Goal: Task Accomplishment & Management: Use online tool/utility

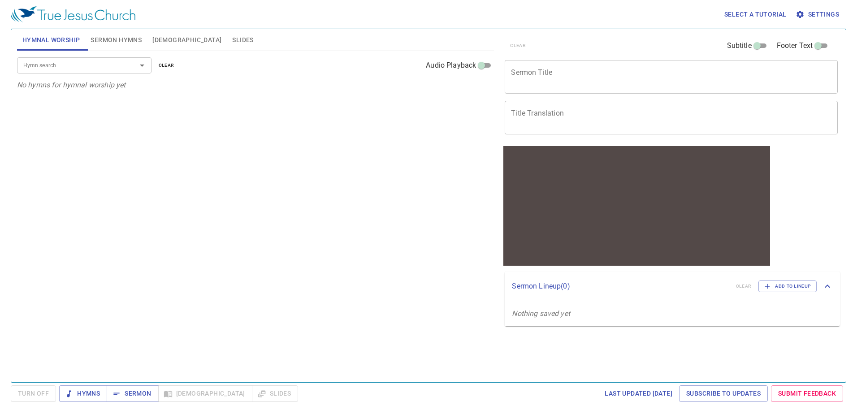
click at [121, 37] on span "Sermon Hymns" at bounding box center [116, 40] width 51 height 11
click at [49, 37] on span "Hymnal Worship" at bounding box center [51, 40] width 58 height 11
click at [121, 38] on span "Sermon Hymns" at bounding box center [116, 40] width 51 height 11
click at [580, 77] on textarea "Sermon Title" at bounding box center [671, 76] width 320 height 17
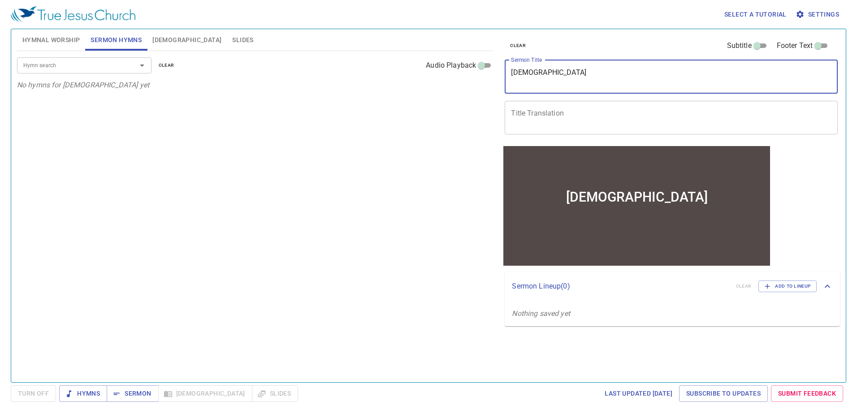
type textarea "[DEMOGRAPHIC_DATA]"
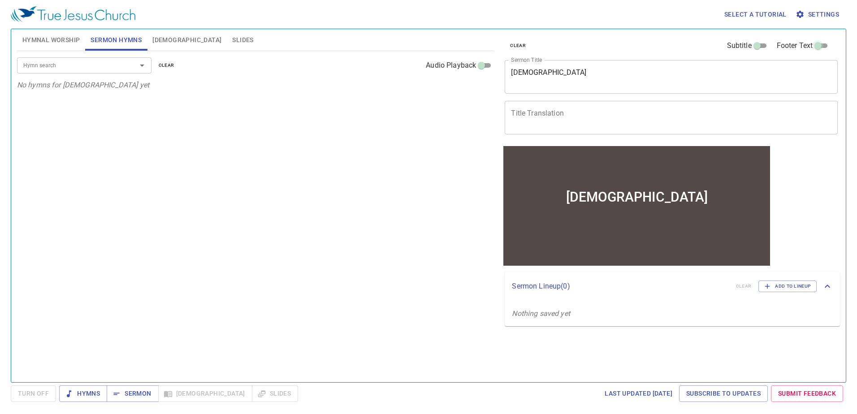
click at [821, 44] on input "Footer Text" at bounding box center [818, 47] width 32 height 11
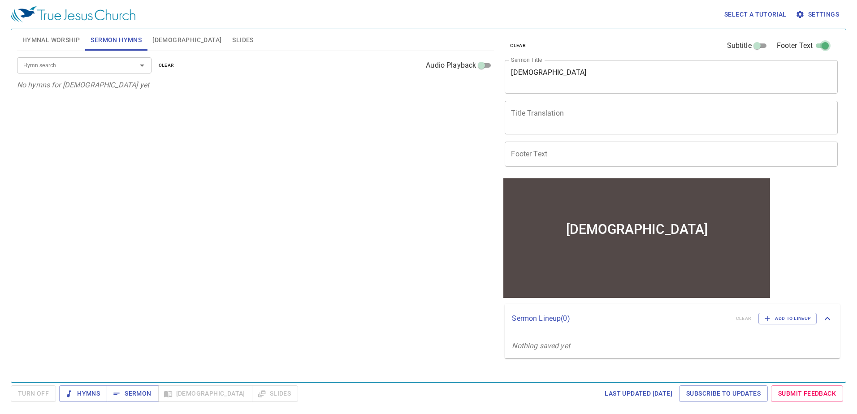
click at [821, 44] on input "Footer Text" at bounding box center [825, 47] width 32 height 11
checkbox input "false"
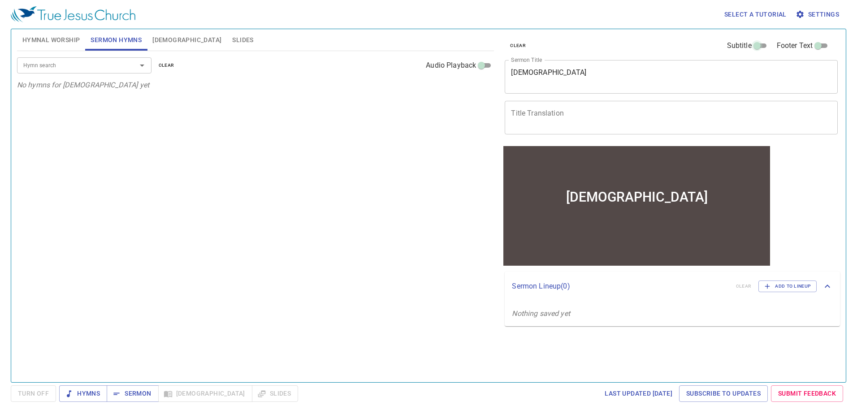
click at [761, 45] on input "Subtitle" at bounding box center [757, 47] width 32 height 11
checkbox input "true"
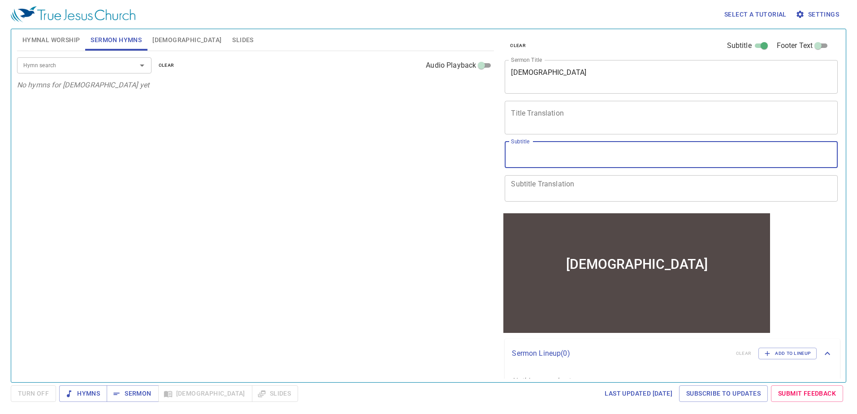
click at [629, 148] on textarea "Subtitle" at bounding box center [671, 154] width 320 height 17
click at [142, 66] on icon "Open" at bounding box center [142, 66] width 4 height 2
type textarea "331, 291"
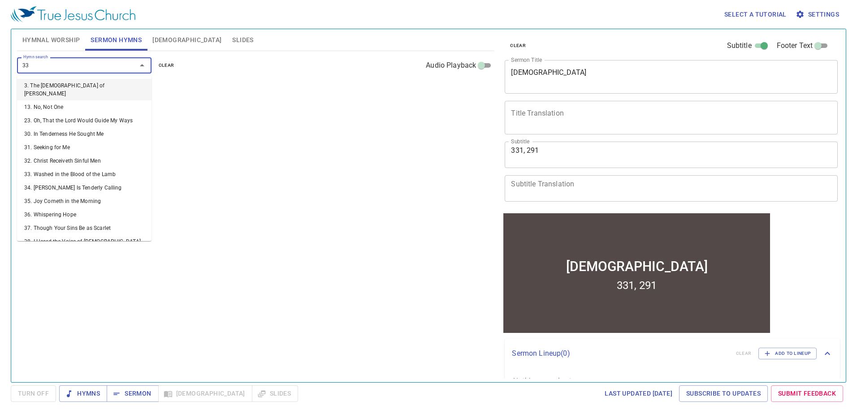
type input "331"
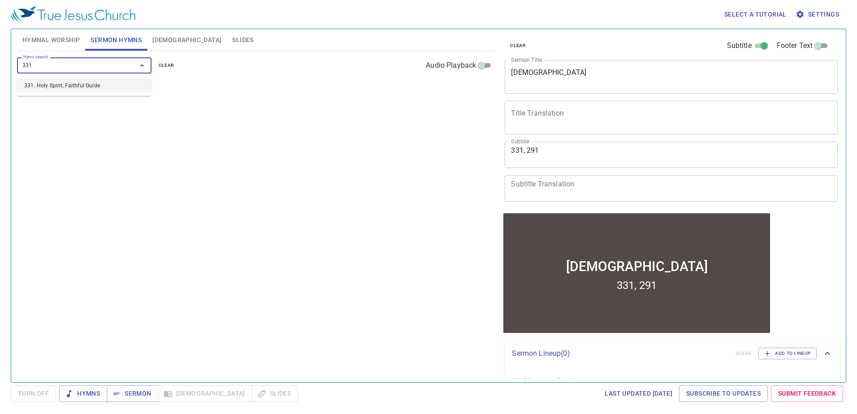
click at [86, 84] on li "331. Holy Spirit, Faithful Guide" at bounding box center [84, 85] width 134 height 13
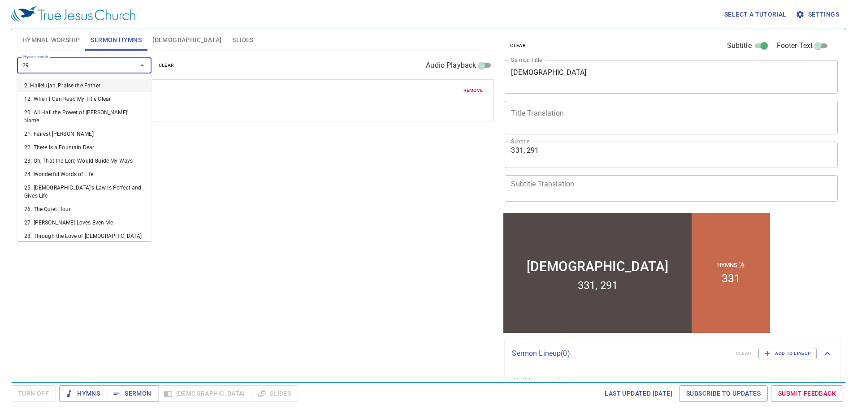
type input "291"
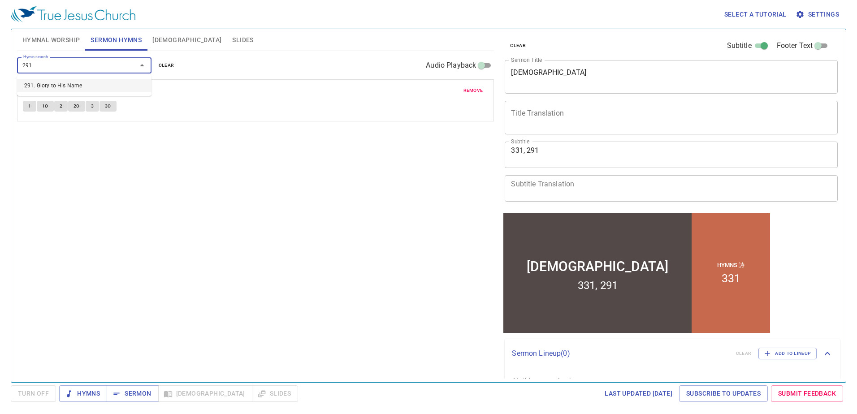
click at [86, 84] on li "291. Glory to His Name" at bounding box center [84, 85] width 134 height 13
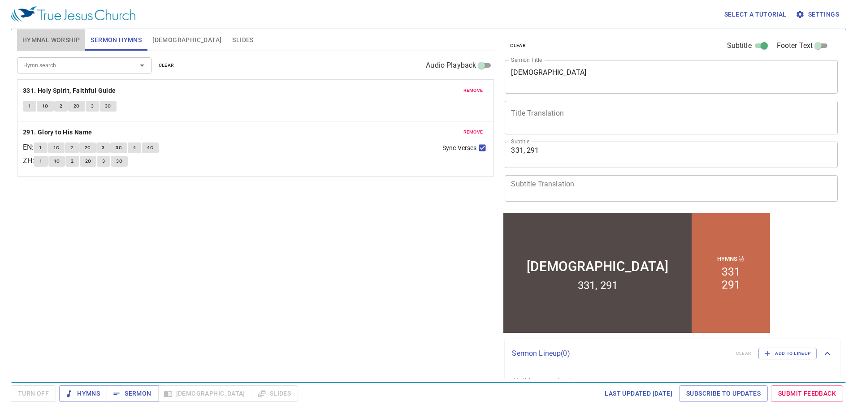
click at [49, 40] on span "Hymnal Worship" at bounding box center [51, 40] width 58 height 11
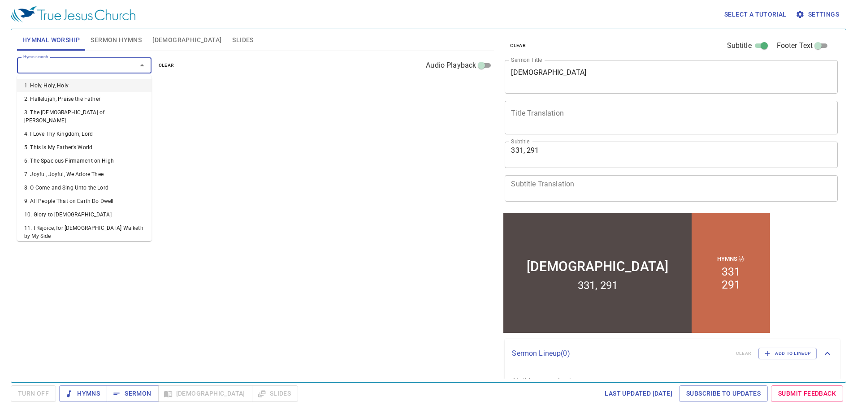
click at [38, 65] on input "Hymn search" at bounding box center [71, 65] width 103 height 10
type input "247"
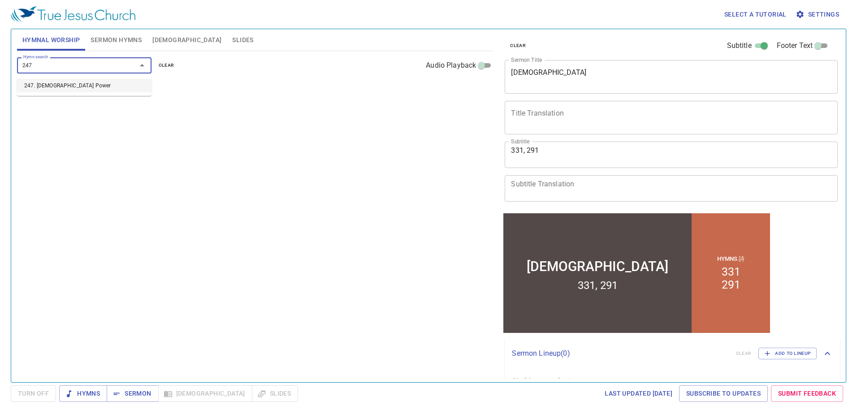
click at [48, 88] on li "247. [DEMOGRAPHIC_DATA] Power" at bounding box center [84, 85] width 134 height 13
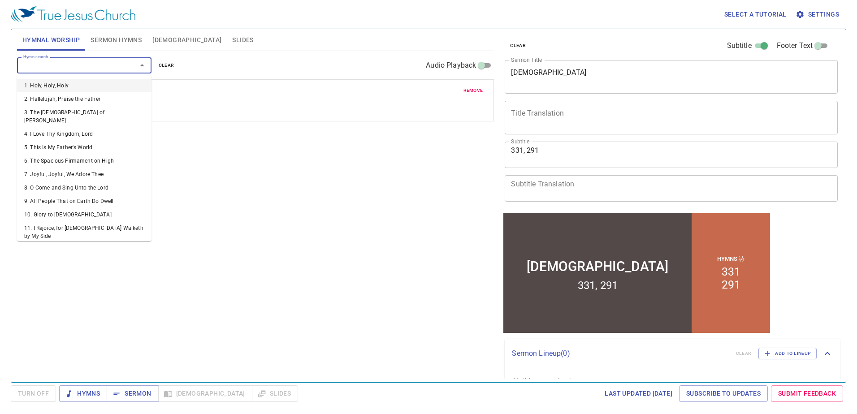
click at [63, 64] on input "Hymn search" at bounding box center [71, 65] width 103 height 10
type input "249"
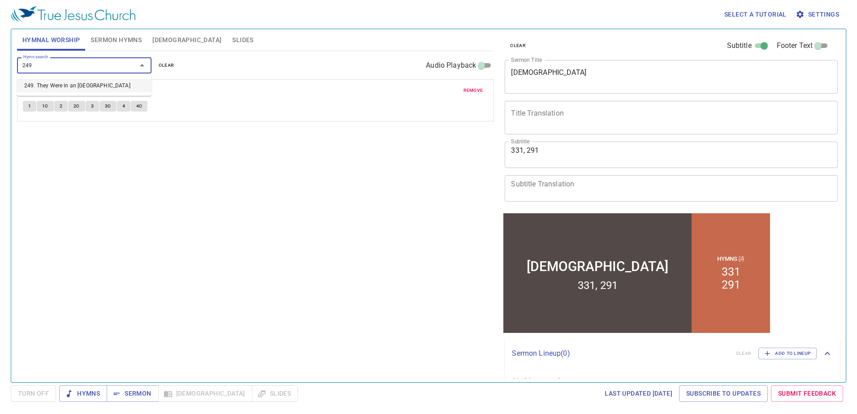
click at [63, 87] on li "249. They Were in an [GEOGRAPHIC_DATA]" at bounding box center [84, 85] width 134 height 13
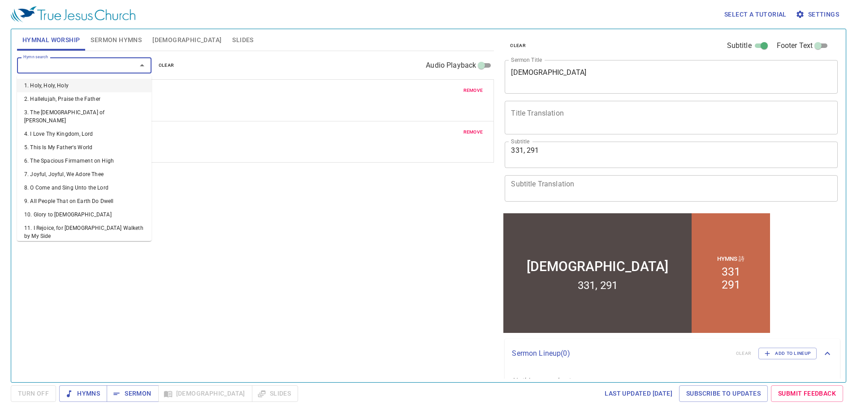
click at [51, 67] on input "Hymn search" at bounding box center [71, 65] width 103 height 10
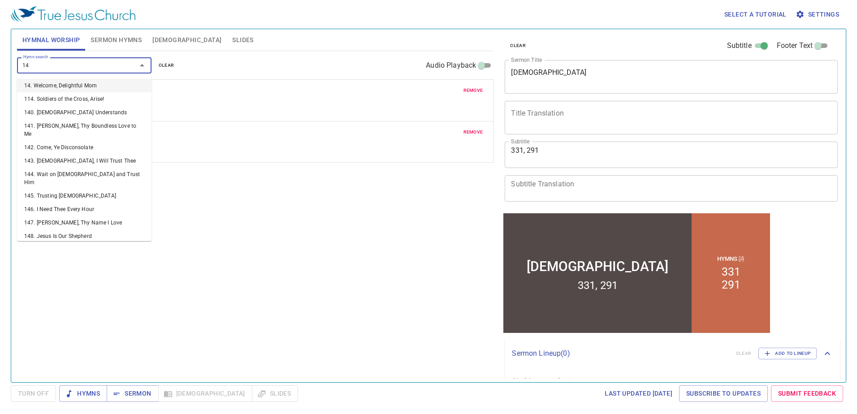
type input "149"
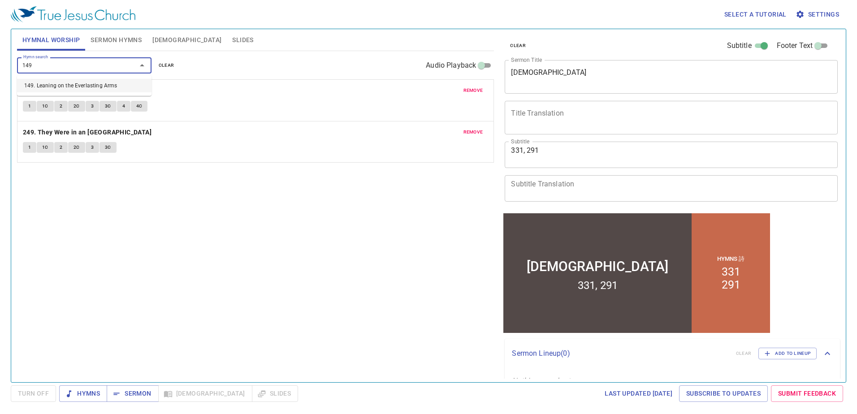
click at [50, 83] on li "149. Leaning on the Everlasting Arms" at bounding box center [84, 85] width 134 height 13
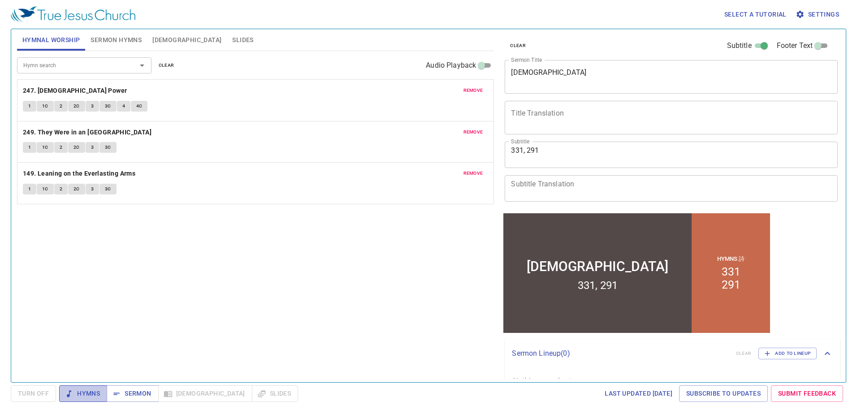
click at [82, 389] on span "Hymns" at bounding box center [83, 393] width 34 height 11
click at [128, 390] on span "Sermon" at bounding box center [132, 393] width 37 height 11
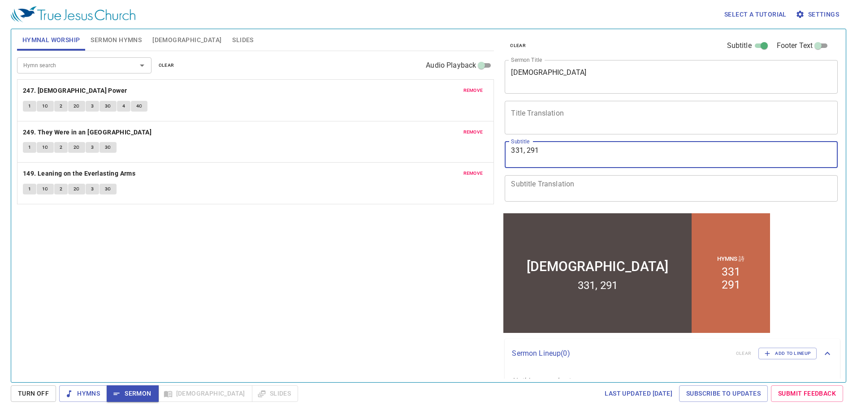
drag, startPoint x: 547, startPoint y: 148, endPoint x: 450, endPoint y: 155, distance: 96.6
click at [450, 155] on div "Hymnal Worship Sermon Hymns Bible Slides Hymn search Hymn search clear Audio Pl…" at bounding box center [428, 202] width 830 height 353
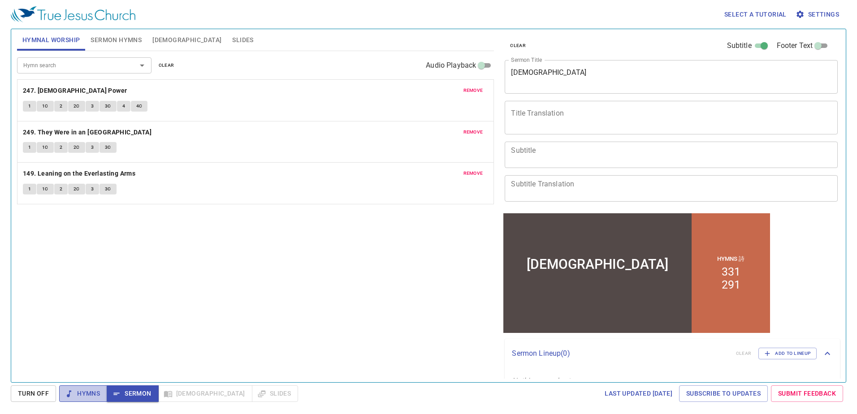
click at [94, 394] on span "Hymns" at bounding box center [83, 393] width 34 height 11
click at [33, 103] on button "1" at bounding box center [29, 106] width 13 height 11
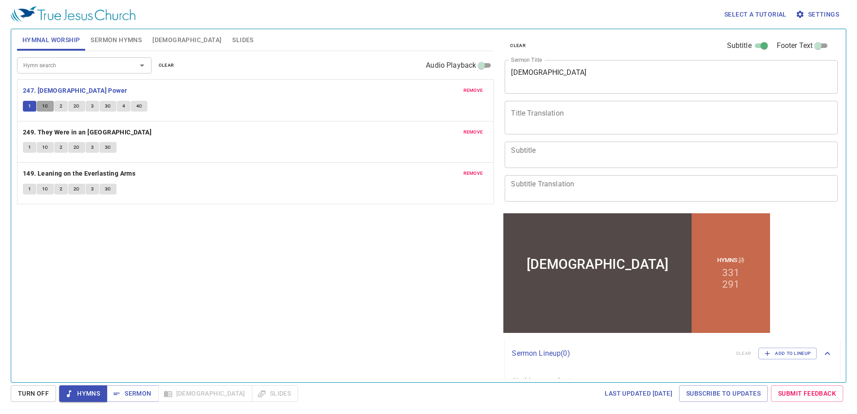
click at [46, 107] on span "1C" at bounding box center [45, 106] width 6 height 8
click at [58, 106] on button "2" at bounding box center [60, 106] width 13 height 11
click at [74, 105] on span "2C" at bounding box center [77, 106] width 6 height 8
click at [91, 104] on span "3" at bounding box center [92, 106] width 3 height 8
click at [103, 104] on button "3C" at bounding box center [108, 106] width 17 height 11
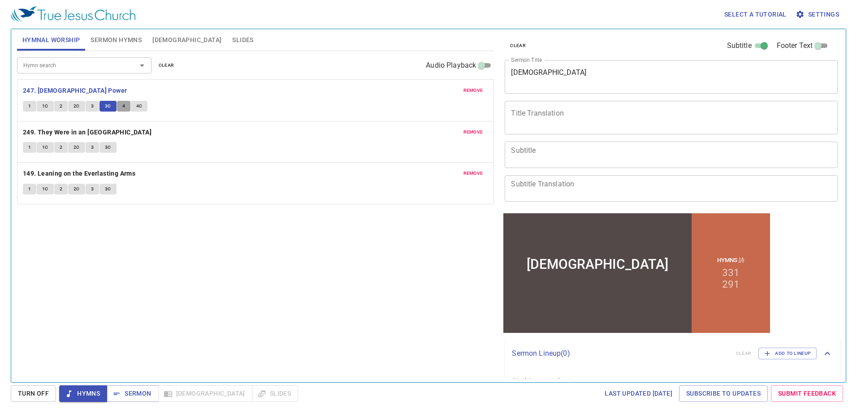
click at [123, 103] on span "4" at bounding box center [123, 106] width 3 height 8
click at [138, 103] on span "4C" at bounding box center [139, 106] width 6 height 8
click at [28, 149] on button "1" at bounding box center [29, 147] width 13 height 11
click at [45, 148] on span "1C" at bounding box center [45, 147] width 6 height 8
click at [63, 148] on button "2" at bounding box center [60, 147] width 13 height 11
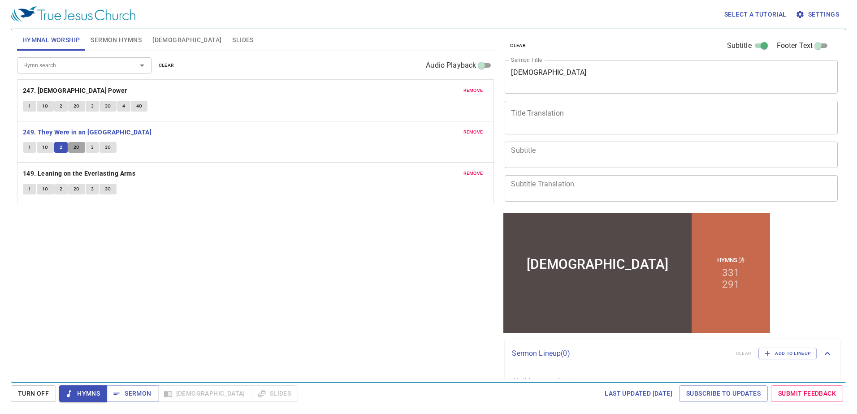
click at [75, 147] on span "2C" at bounding box center [77, 147] width 6 height 8
click at [94, 147] on button "3" at bounding box center [92, 147] width 13 height 11
click at [108, 145] on span "3C" at bounding box center [108, 147] width 6 height 8
click at [25, 187] on button "1" at bounding box center [29, 189] width 13 height 11
click at [47, 189] on span "1C" at bounding box center [45, 189] width 6 height 8
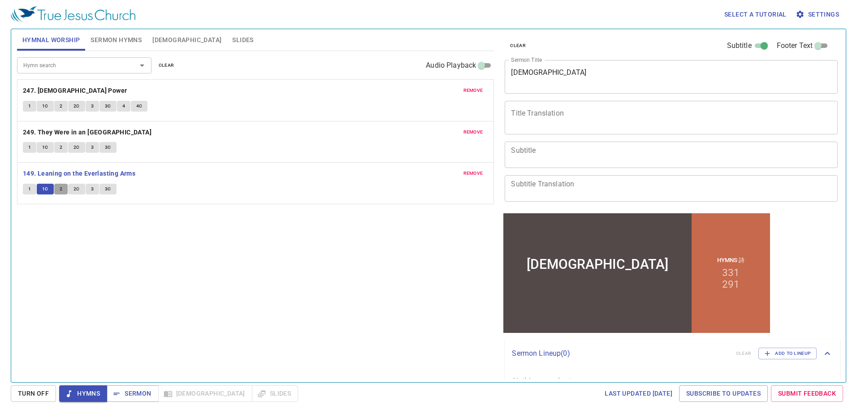
click at [61, 189] on span "2" at bounding box center [61, 189] width 3 height 8
click at [75, 188] on span "2C" at bounding box center [77, 189] width 6 height 8
click at [91, 186] on span "3" at bounding box center [92, 189] width 3 height 8
click at [106, 184] on button "3C" at bounding box center [108, 189] width 17 height 11
click at [133, 400] on button "Sermon" at bounding box center [133, 393] width 52 height 17
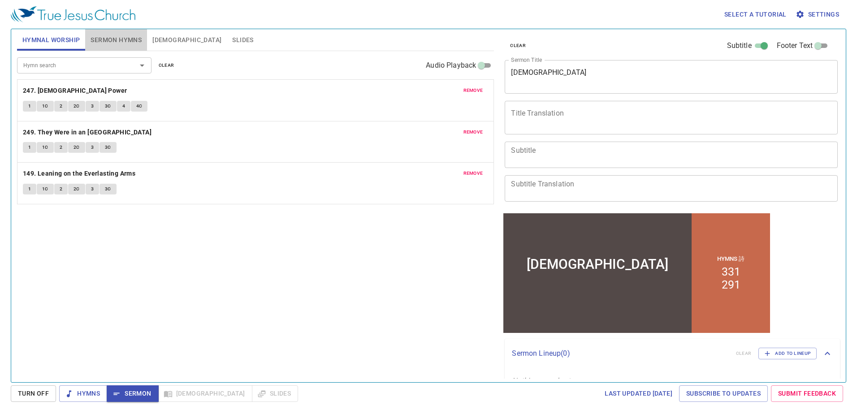
click at [121, 40] on span "Sermon Hymns" at bounding box center [116, 40] width 51 height 11
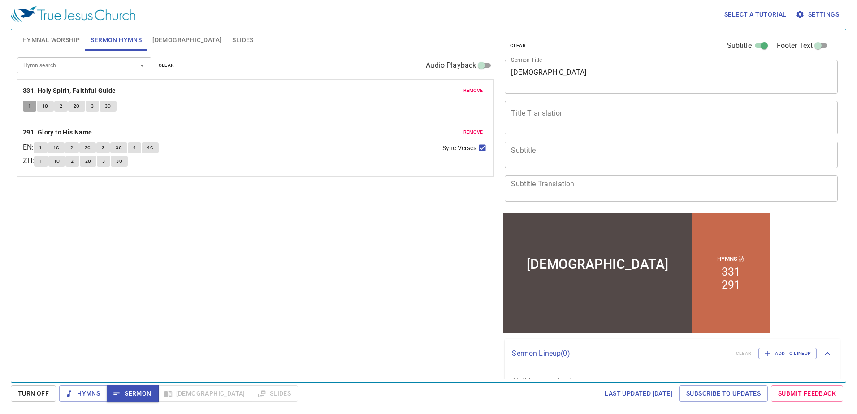
click at [30, 107] on span "1" at bounding box center [29, 106] width 3 height 8
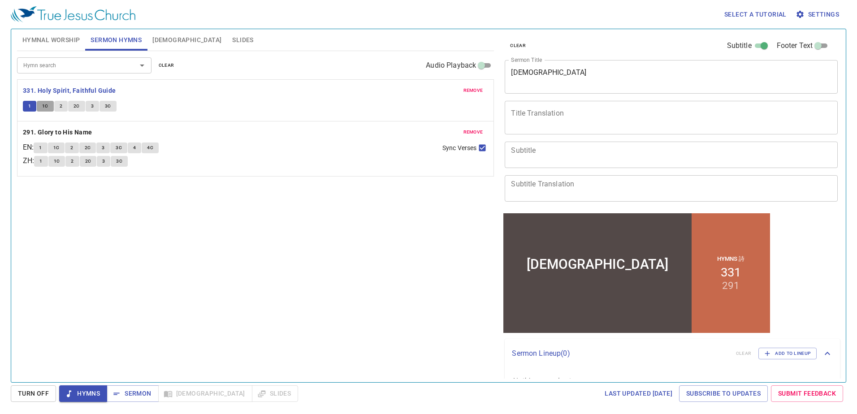
click at [46, 107] on span "1C" at bounding box center [45, 106] width 6 height 8
click at [60, 103] on span "2" at bounding box center [61, 106] width 3 height 8
click at [76, 104] on span "2C" at bounding box center [77, 106] width 6 height 8
click at [90, 104] on button "3" at bounding box center [92, 106] width 13 height 11
click at [105, 105] on span "3C" at bounding box center [108, 106] width 6 height 8
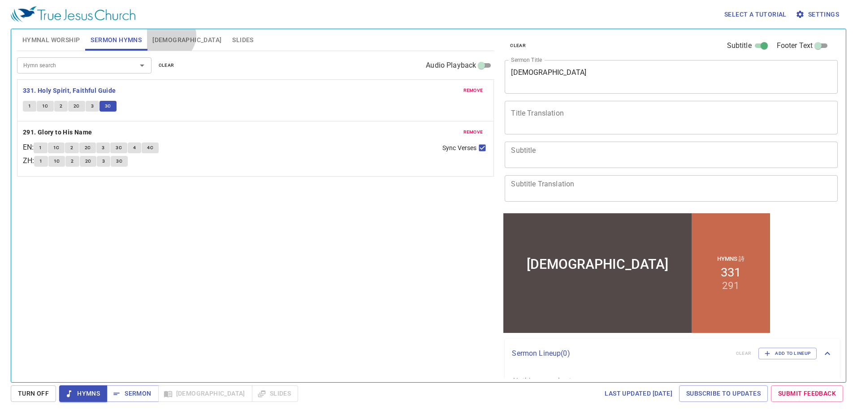
click at [169, 35] on span "[DEMOGRAPHIC_DATA]" at bounding box center [186, 40] width 69 height 11
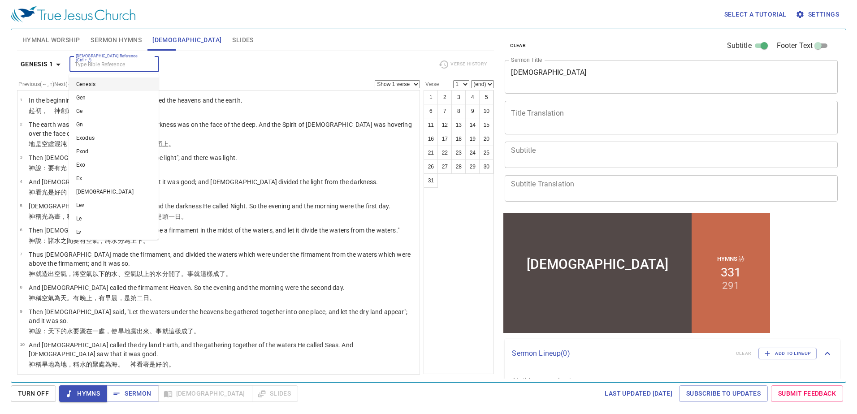
click at [123, 67] on input "[DEMOGRAPHIC_DATA] Reference (Ctrl + /)" at bounding box center [106, 64] width 69 height 10
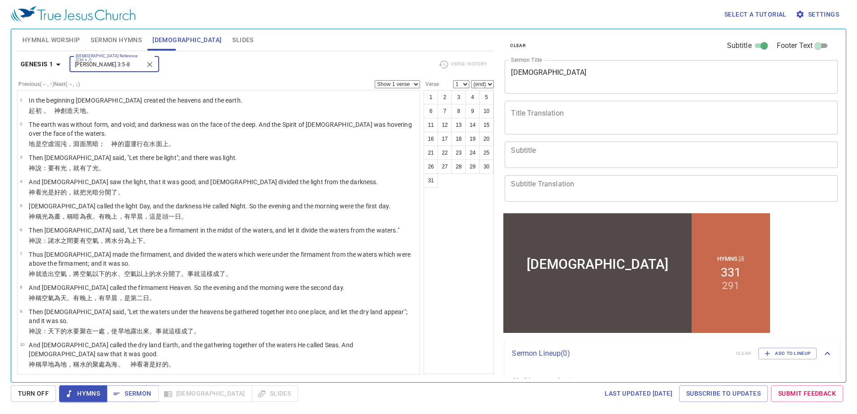
type input "John 3:5-8"
select select "5"
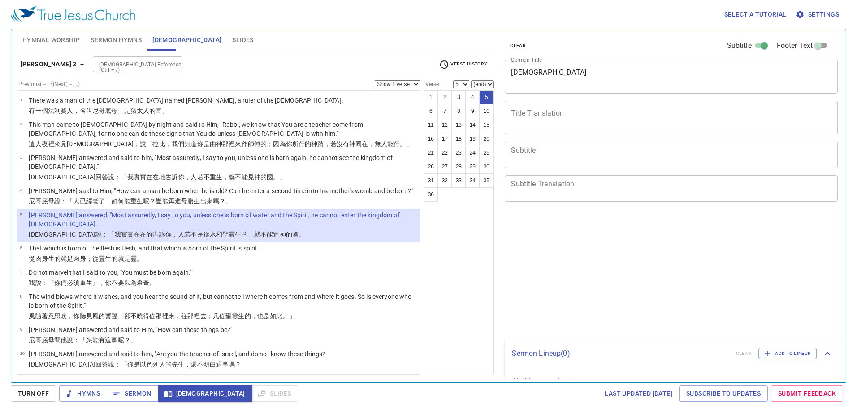
select select "5"
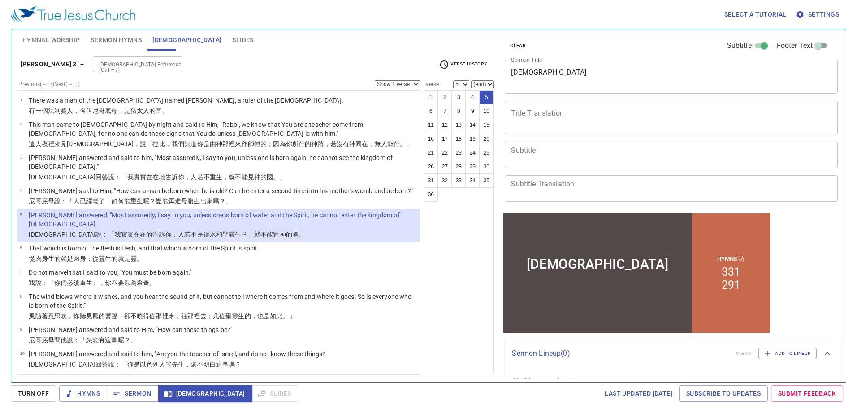
drag, startPoint x: 0, startPoint y: 0, endPoint x: 402, endPoint y: 86, distance: 410.6
click at [402, 86] on select "Show 1 verse Show 2 verses Show 3 verses Show 4 verses Show 5 verses" at bounding box center [397, 84] width 45 height 8
click at [375, 80] on select "Show 1 verse Show 2 verses Show 3 verses Show 4 verses Show 5 verses" at bounding box center [397, 84] width 45 height 8
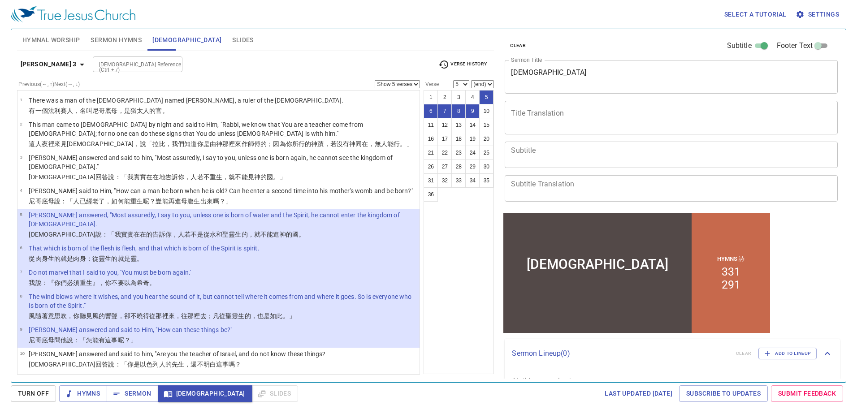
click at [408, 83] on select "Show 1 verse Show 2 verses Show 3 verses Show 4 verses Show 5 verses" at bounding box center [397, 84] width 45 height 8
click at [375, 80] on select "Show 1 verse Show 2 verses Show 3 verses Show 4 verses Show 5 verses" at bounding box center [397, 84] width 45 height 8
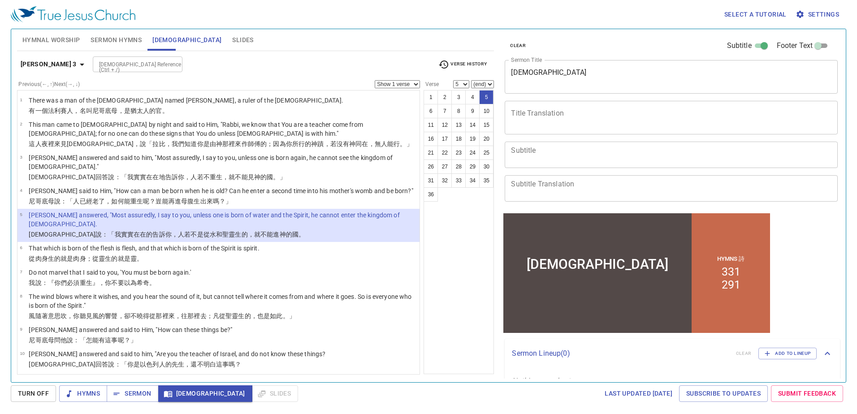
click at [403, 85] on select "Show 1 verse Show 2 verses Show 3 verses Show 4 verses Show 5 verses" at bounding box center [397, 84] width 45 height 8
click at [375, 80] on select "Show 1 verse Show 2 verses Show 3 verses Show 4 verses Show 5 verses" at bounding box center [397, 84] width 45 height 8
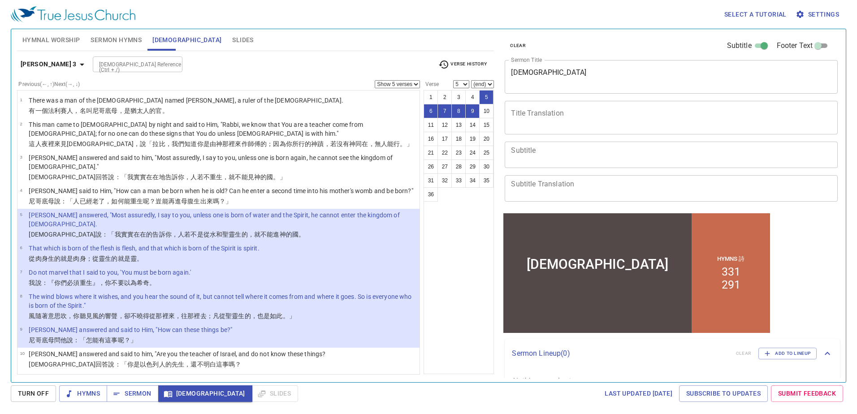
click at [410, 82] on select "Show 1 verse Show 2 verses Show 3 verses Show 4 verses Show 5 verses" at bounding box center [397, 84] width 45 height 8
select select "4"
click at [375, 80] on select "Show 1 verse Show 2 verses Show 3 verses Show 4 verses Show 5 verses" at bounding box center [397, 84] width 45 height 8
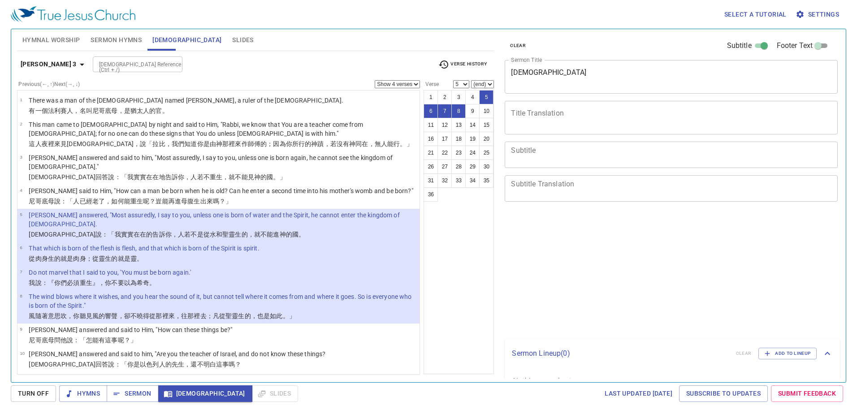
select select "4"
select select "5"
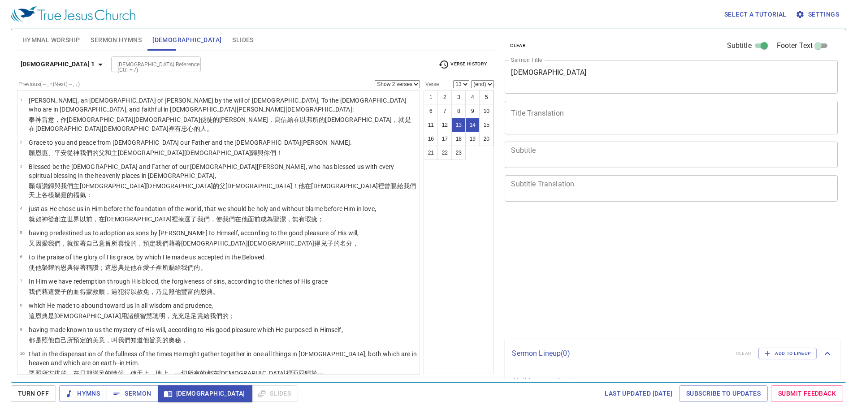
select select "2"
select select "13"
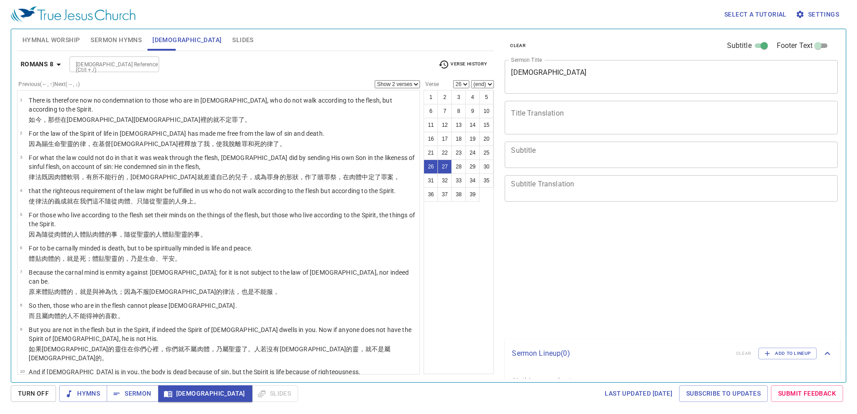
select select "2"
select select "26"
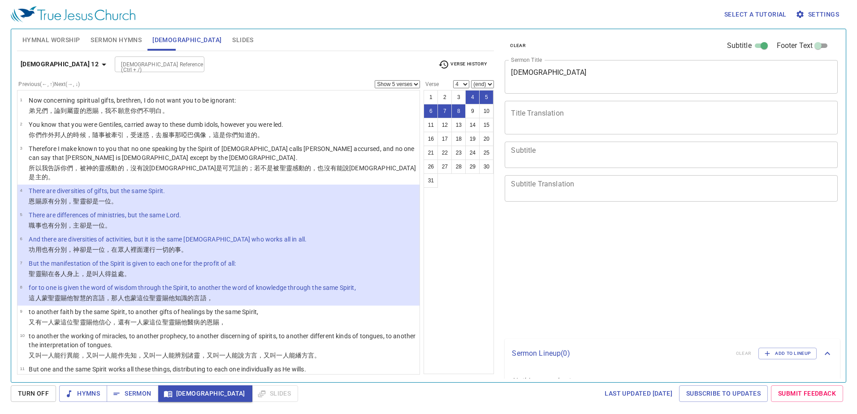
select select "5"
select select "4"
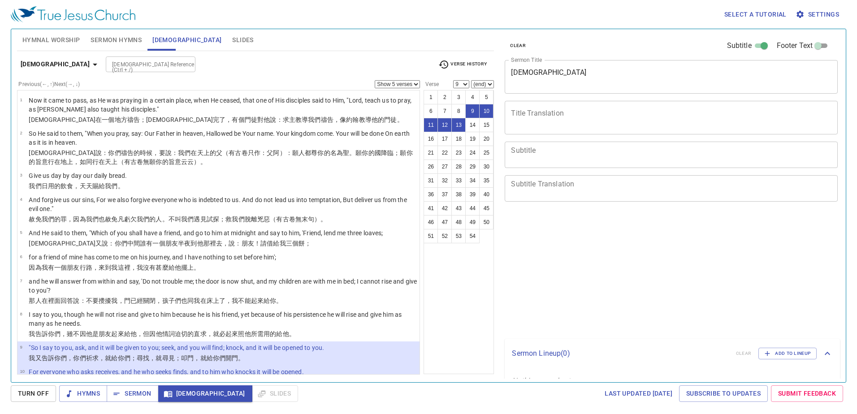
select select "5"
select select "9"
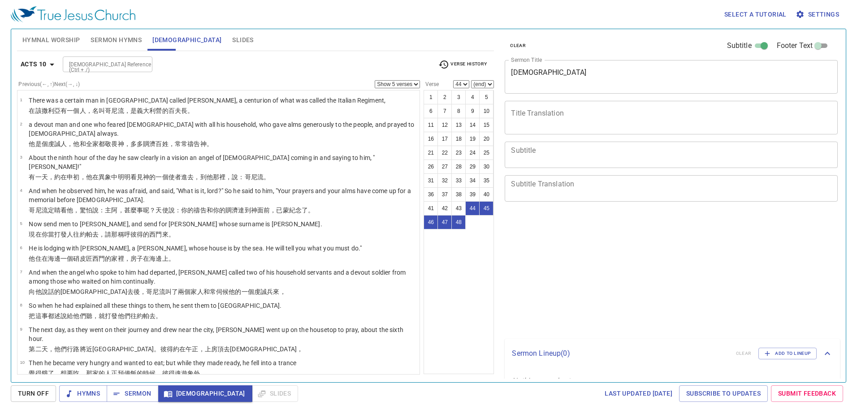
select select "5"
select select "44"
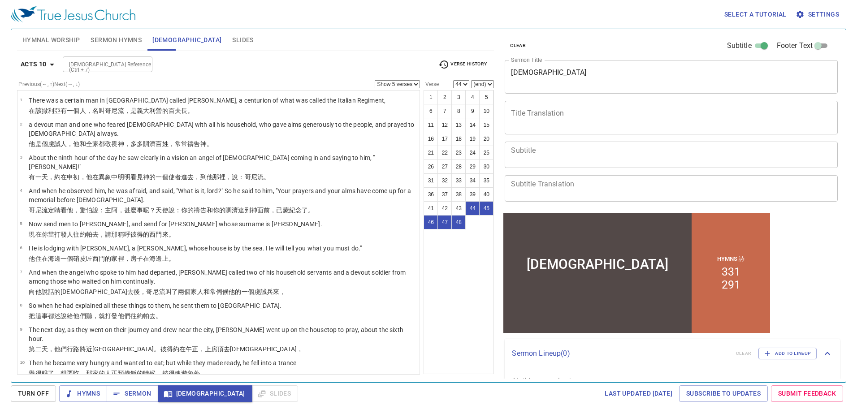
scroll to position [1011, 0]
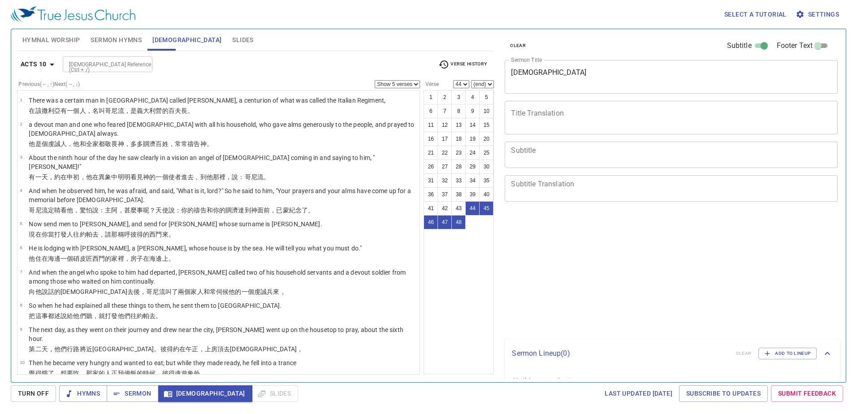
select select "5"
select select "44"
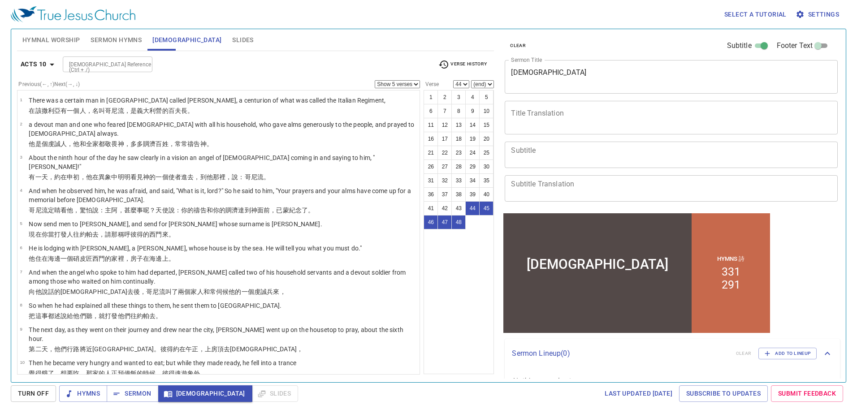
scroll to position [1011, 0]
